Goal: Task Accomplishment & Management: Use online tool/utility

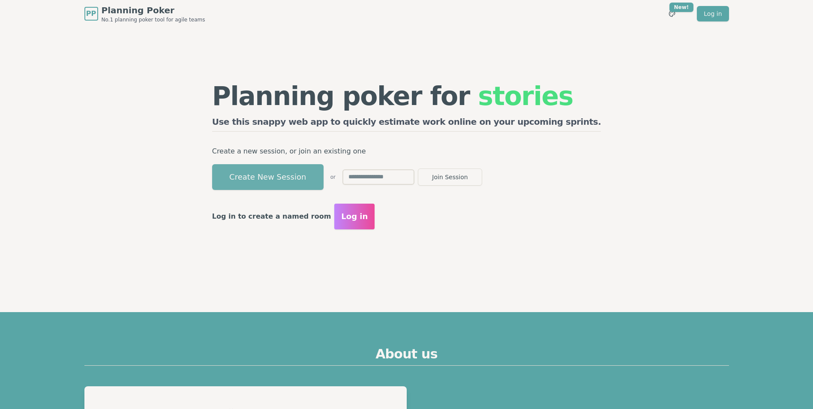
click at [324, 177] on button "Create New Session" at bounding box center [267, 177] width 111 height 26
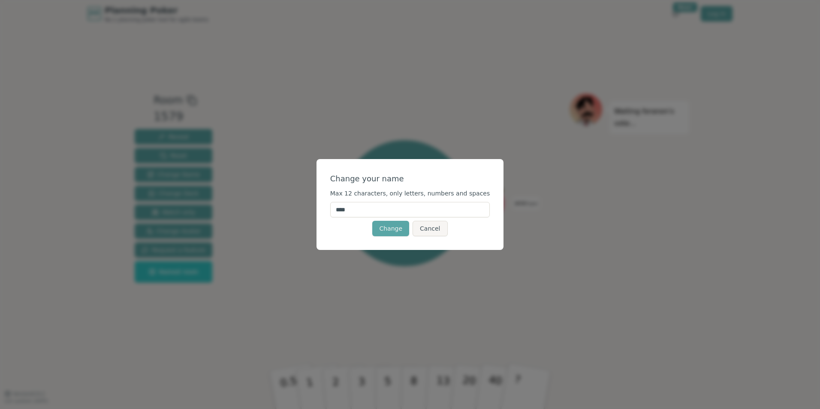
click at [375, 209] on input "****" at bounding box center [410, 209] width 160 height 15
type input "******"
click at [394, 229] on button "Change" at bounding box center [390, 228] width 37 height 15
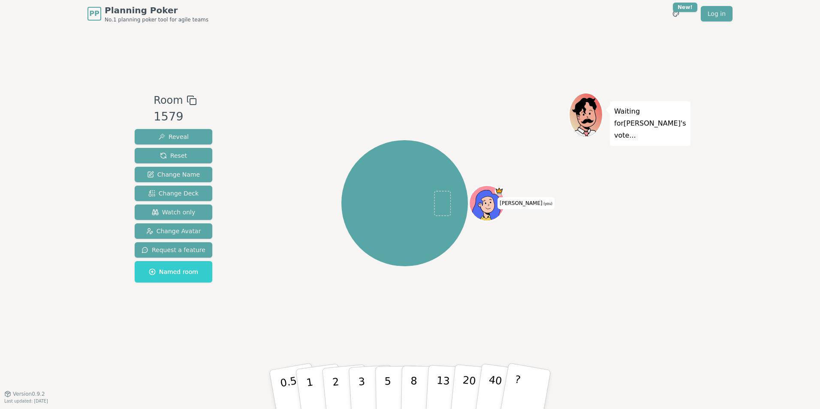
click at [189, 101] on icon at bounding box center [191, 100] width 10 height 10
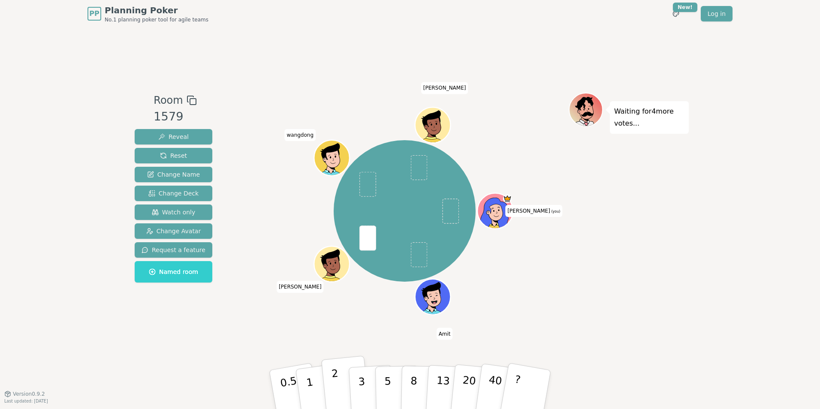
click at [336, 393] on p "2" at bounding box center [336, 390] width 11 height 47
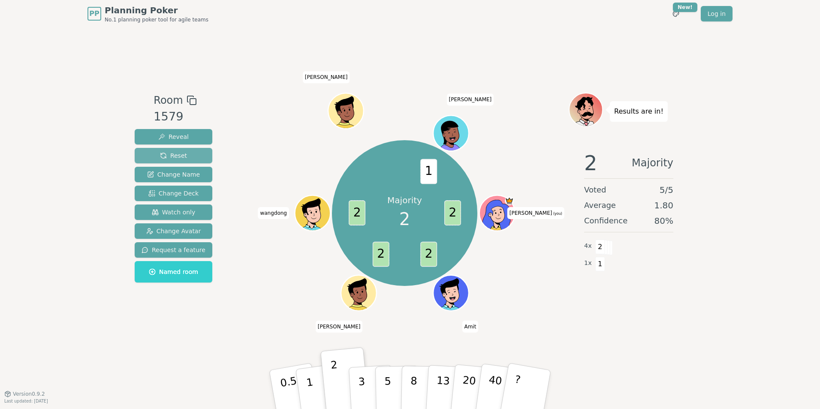
click at [166, 155] on span "Reset" at bounding box center [173, 155] width 27 height 9
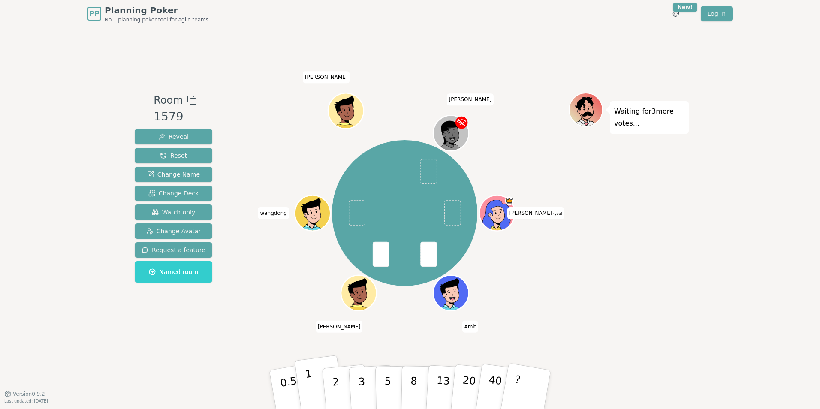
click at [312, 387] on p "1" at bounding box center [310, 390] width 13 height 47
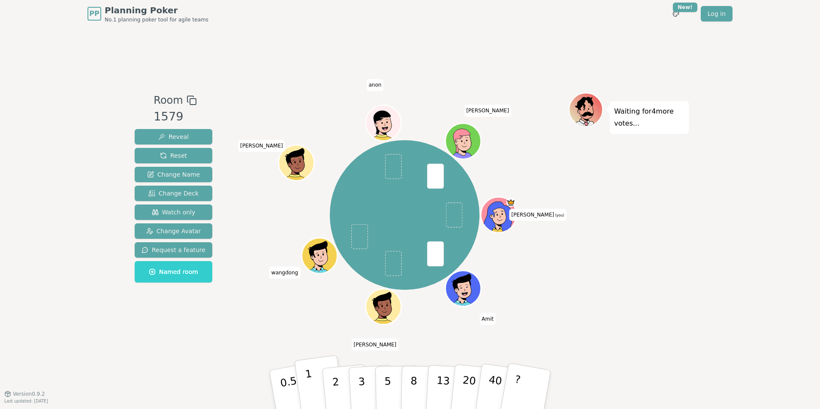
click at [311, 385] on p "1" at bounding box center [310, 390] width 13 height 47
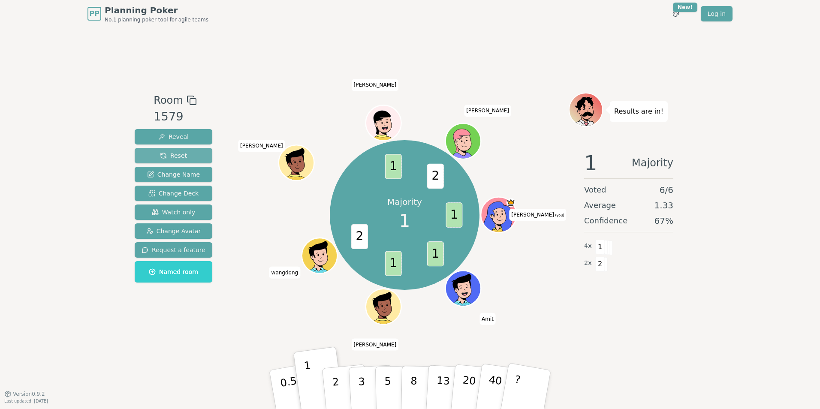
click at [168, 159] on span "Reset" at bounding box center [173, 155] width 27 height 9
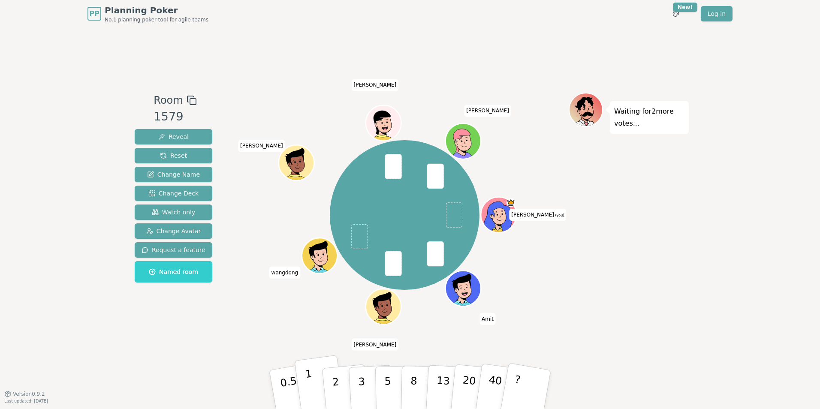
click at [310, 394] on p "1" at bounding box center [310, 390] width 13 height 47
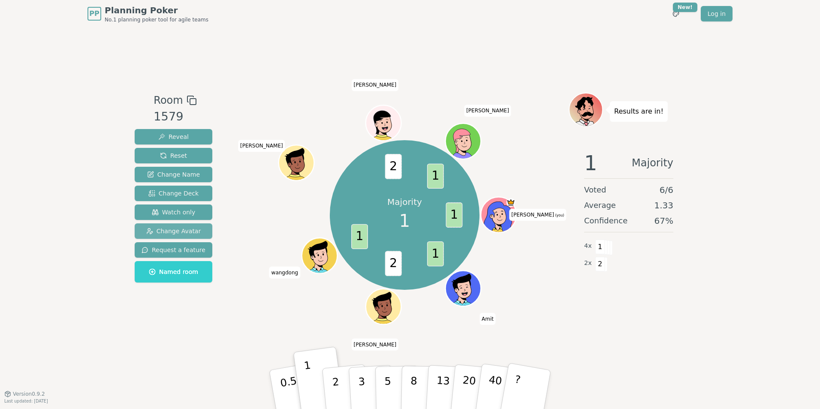
click at [185, 230] on span "Change Avatar" at bounding box center [173, 231] width 55 height 9
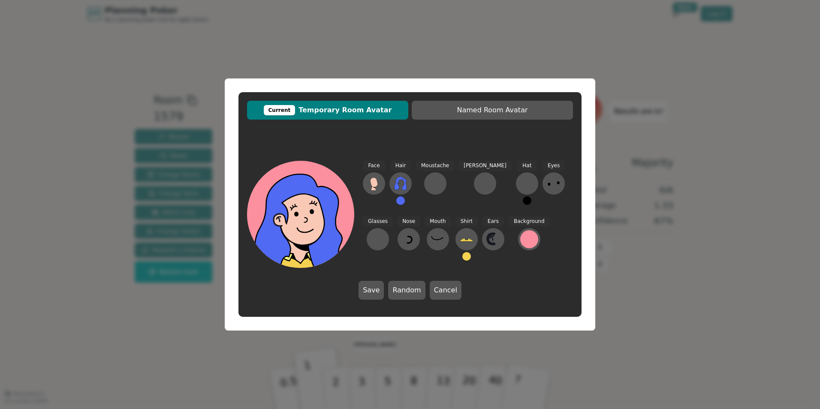
click at [402, 203] on button at bounding box center [400, 200] width 9 height 9
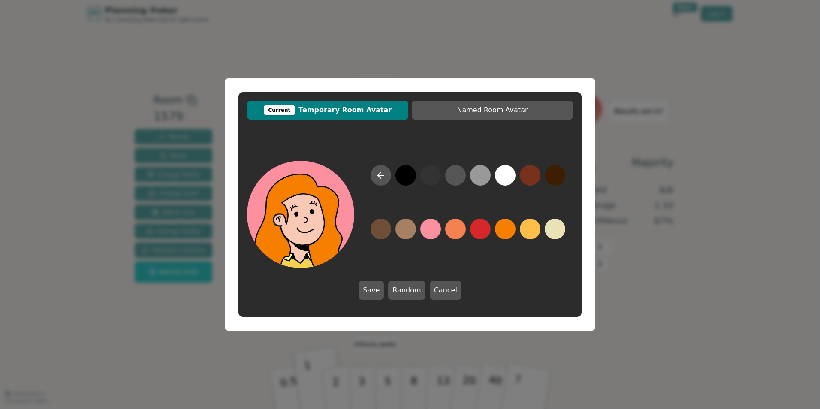
click at [501, 230] on button at bounding box center [505, 229] width 21 height 21
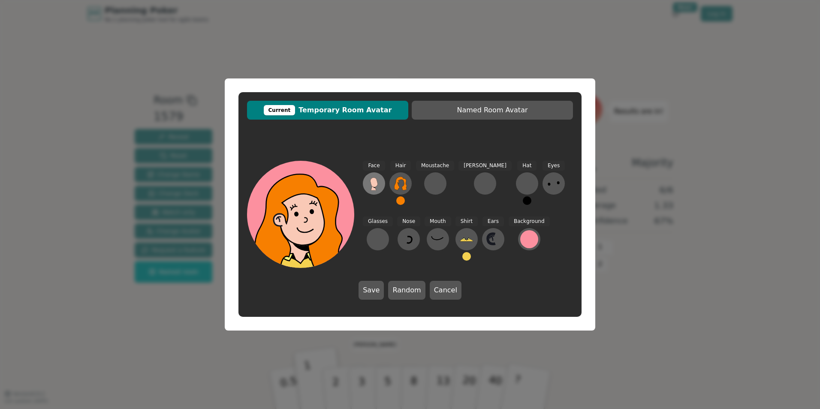
click at [368, 184] on icon at bounding box center [374, 184] width 14 height 14
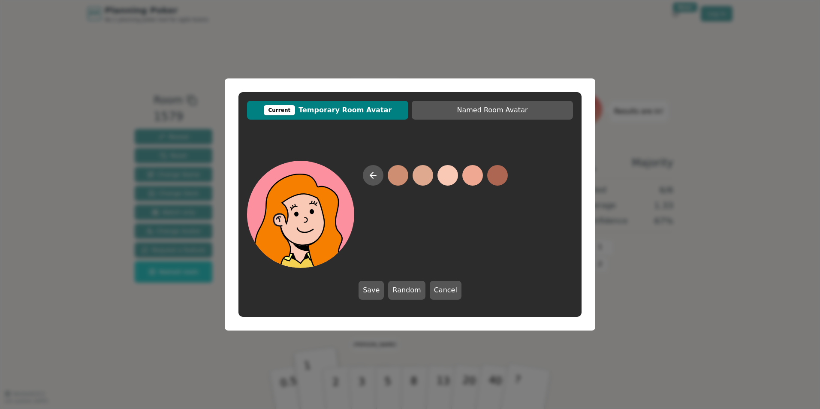
click at [444, 179] on button at bounding box center [447, 175] width 21 height 21
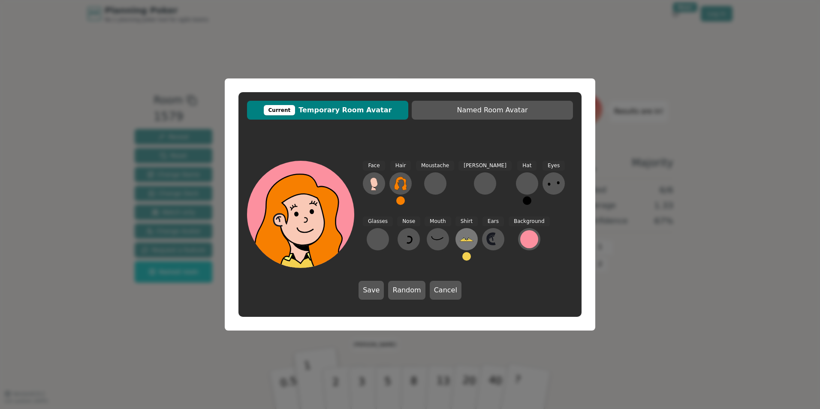
click at [459, 241] on icon at bounding box center [465, 239] width 13 height 3
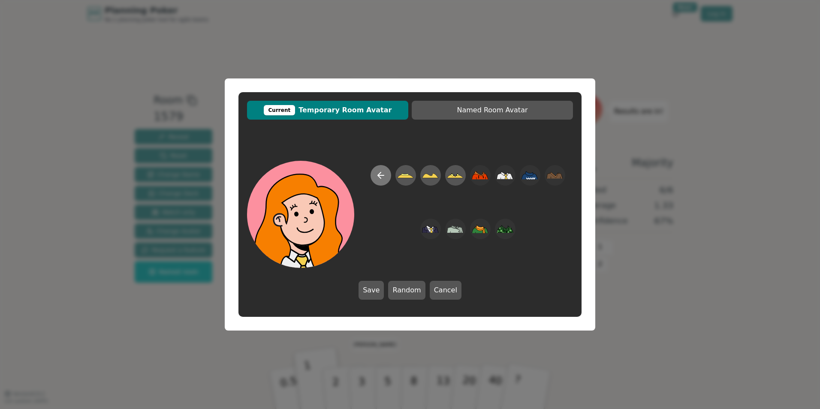
click at [384, 168] on button at bounding box center [380, 175] width 21 height 21
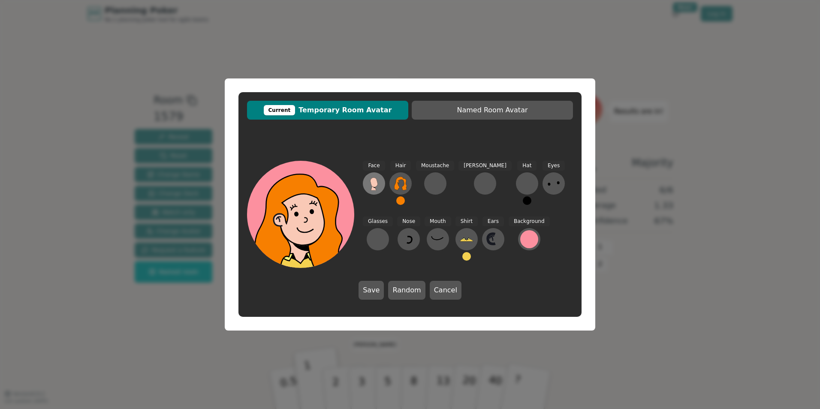
click at [374, 184] on icon at bounding box center [373, 181] width 7 height 9
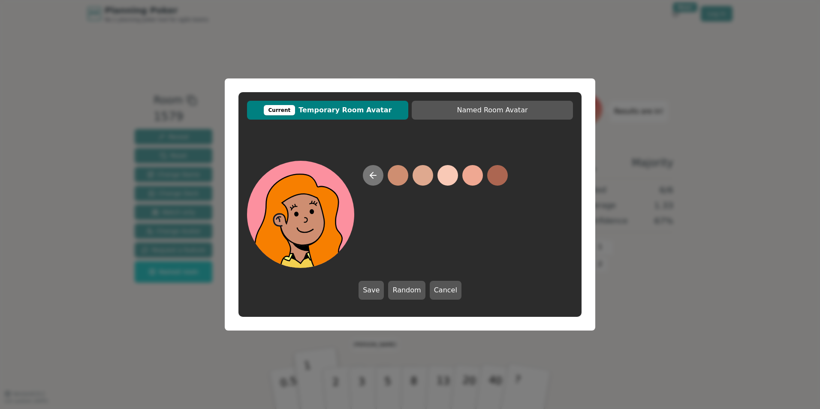
click at [366, 179] on button at bounding box center [373, 175] width 21 height 21
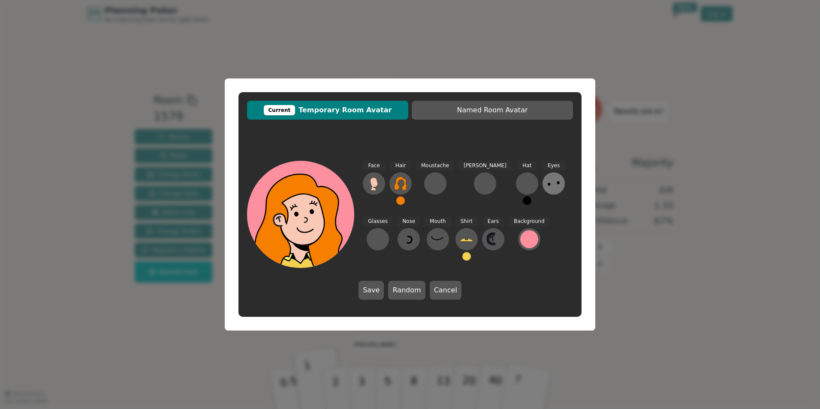
click at [547, 186] on icon at bounding box center [554, 184] width 14 height 14
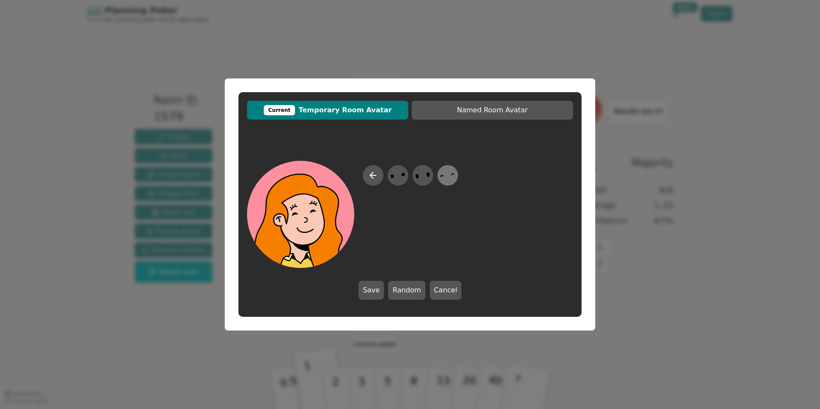
click at [443, 179] on icon at bounding box center [447, 175] width 17 height 19
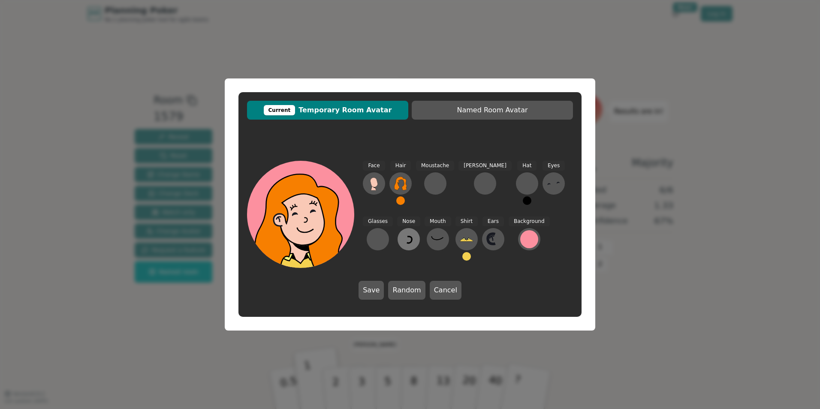
click at [407, 240] on icon at bounding box center [409, 239] width 5 height 6
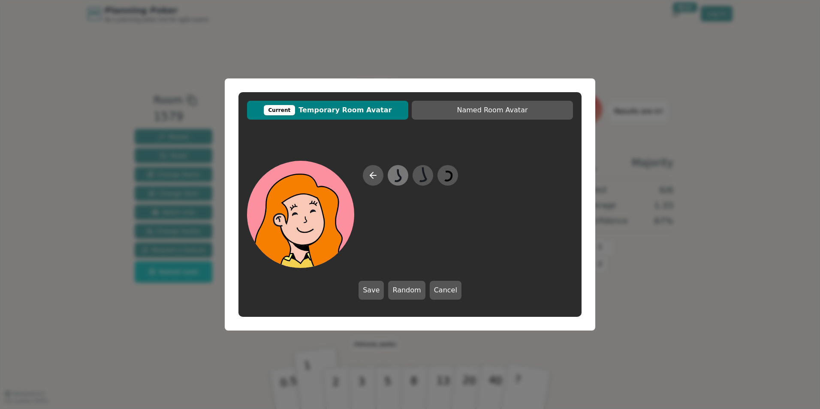
click at [403, 177] on icon at bounding box center [397, 175] width 17 height 19
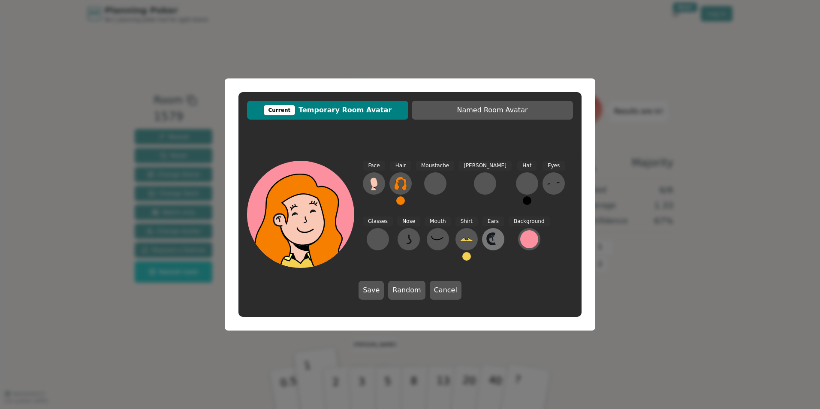
click at [486, 243] on icon at bounding box center [493, 239] width 14 height 14
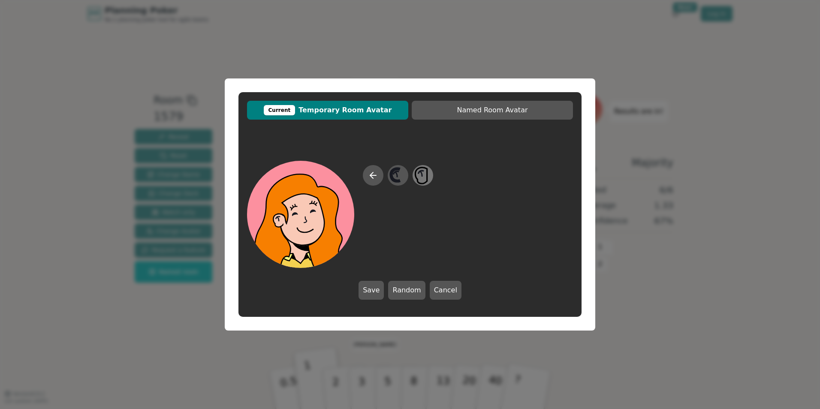
click at [426, 175] on icon at bounding box center [422, 175] width 17 height 19
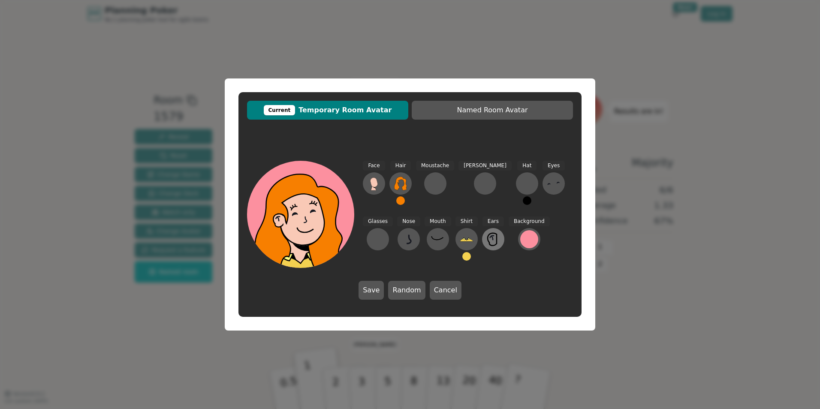
click at [486, 240] on icon at bounding box center [493, 239] width 14 height 14
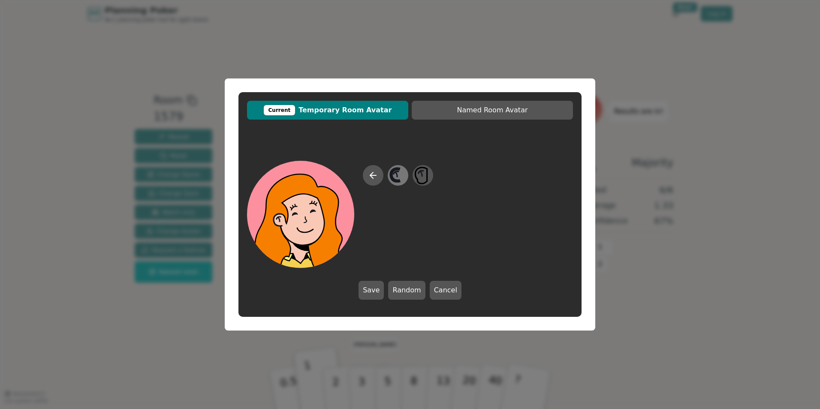
click at [404, 171] on icon at bounding box center [397, 175] width 17 height 19
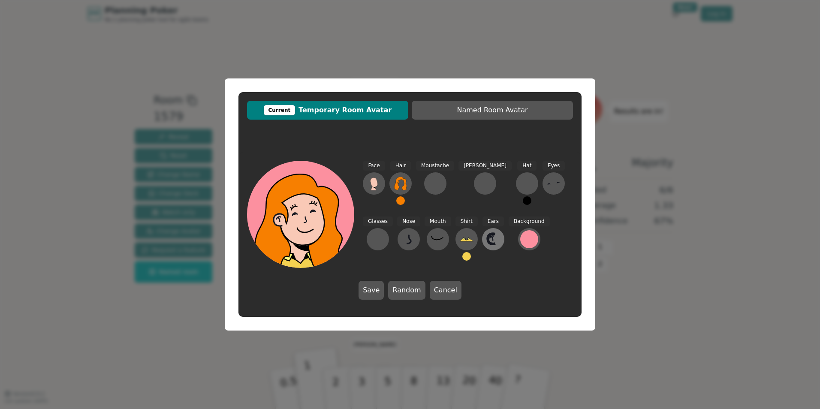
click at [486, 243] on icon at bounding box center [493, 239] width 14 height 14
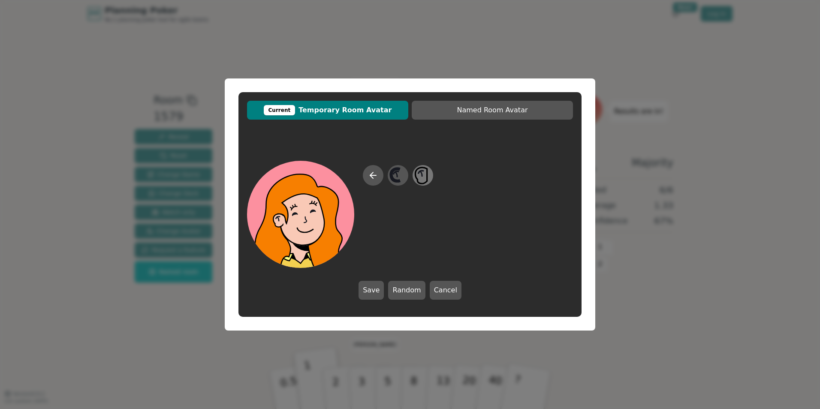
click at [425, 173] on icon at bounding box center [422, 175] width 17 height 19
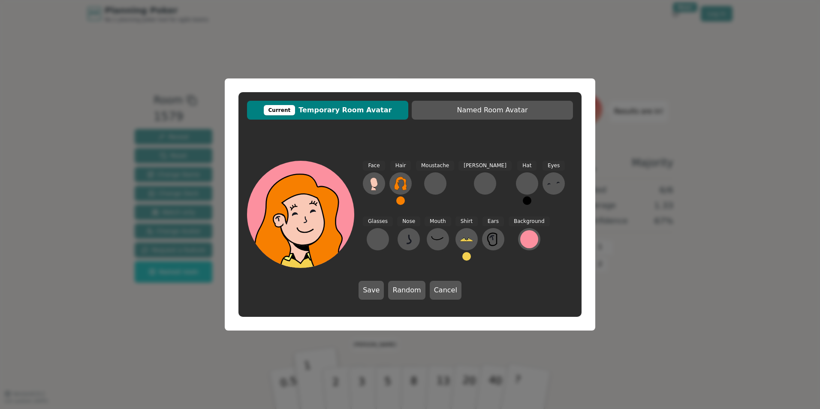
click at [462, 254] on button at bounding box center [466, 256] width 9 height 9
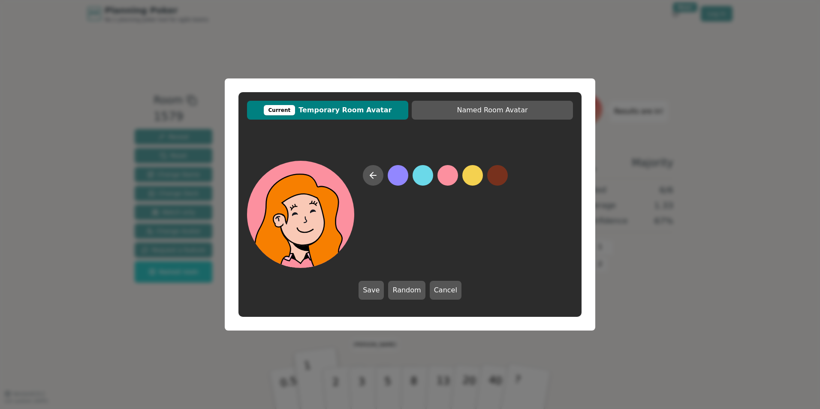
click at [443, 177] on button at bounding box center [447, 175] width 21 height 21
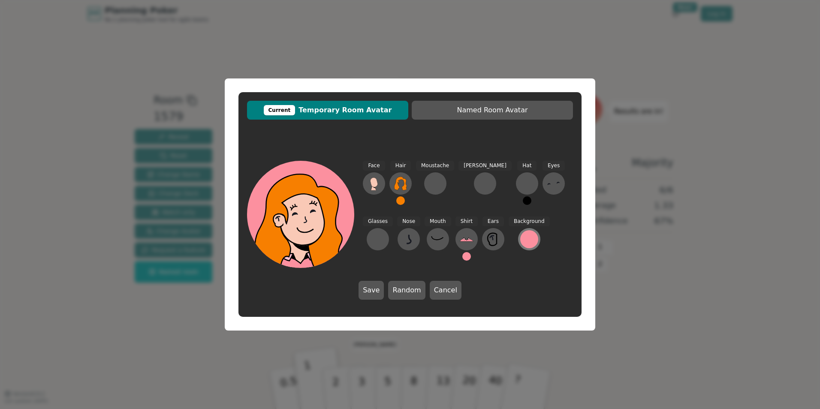
click at [520, 234] on div at bounding box center [529, 239] width 18 height 18
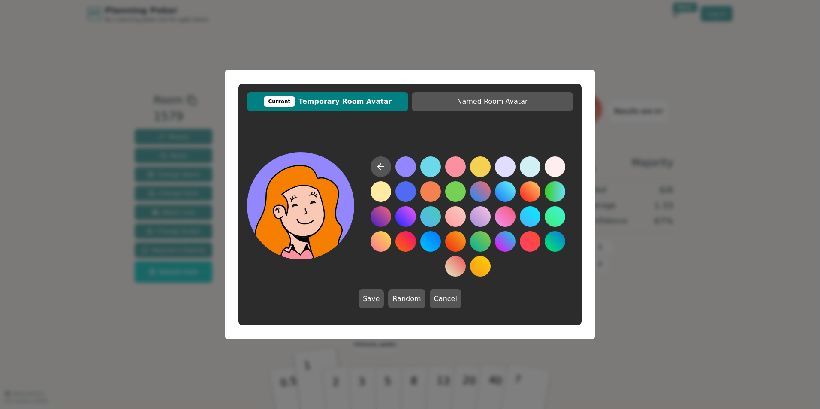
click at [404, 170] on button at bounding box center [405, 166] width 21 height 21
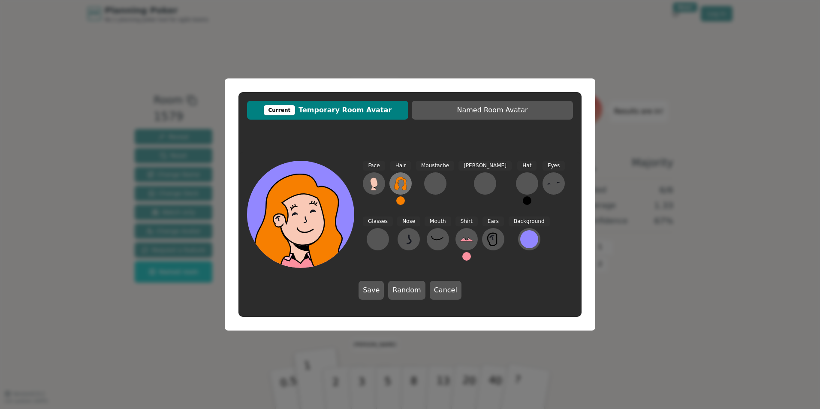
click at [399, 183] on icon at bounding box center [400, 184] width 14 height 14
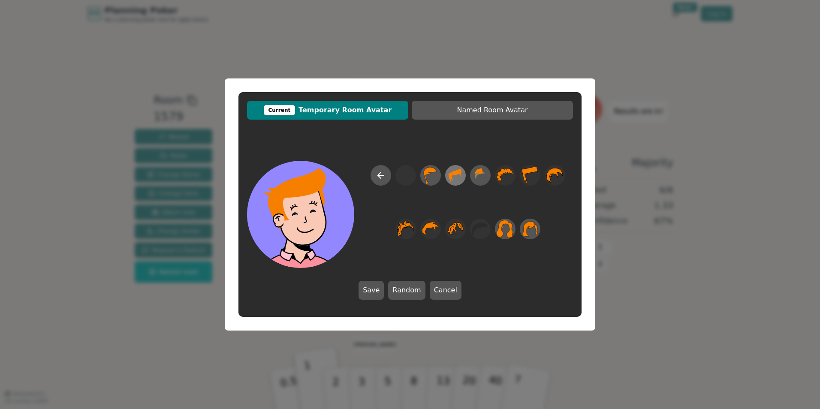
click at [459, 176] on icon at bounding box center [455, 175] width 17 height 19
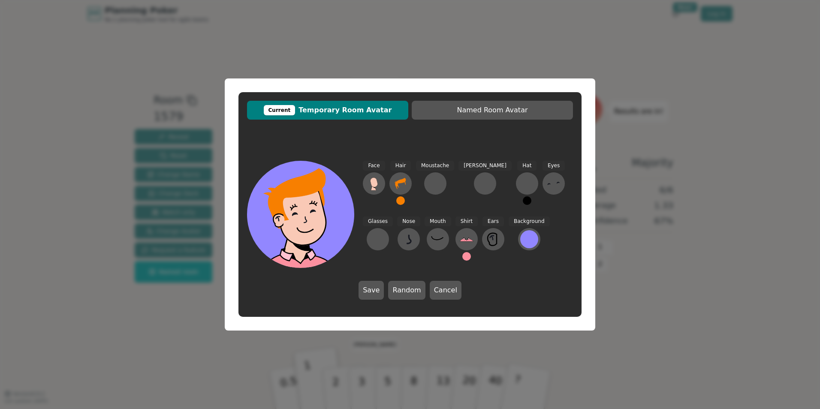
click at [397, 201] on button at bounding box center [400, 200] width 9 height 9
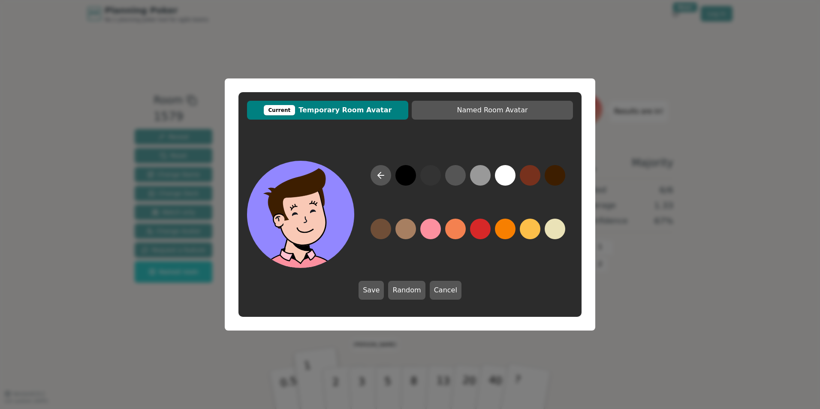
click at [554, 172] on button at bounding box center [554, 175] width 21 height 21
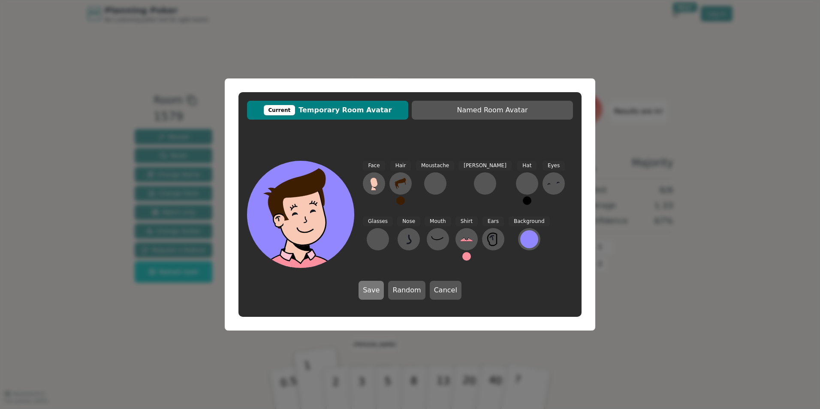
click at [374, 286] on button "Save" at bounding box center [370, 290] width 25 height 19
